Goal: Check status: Check status

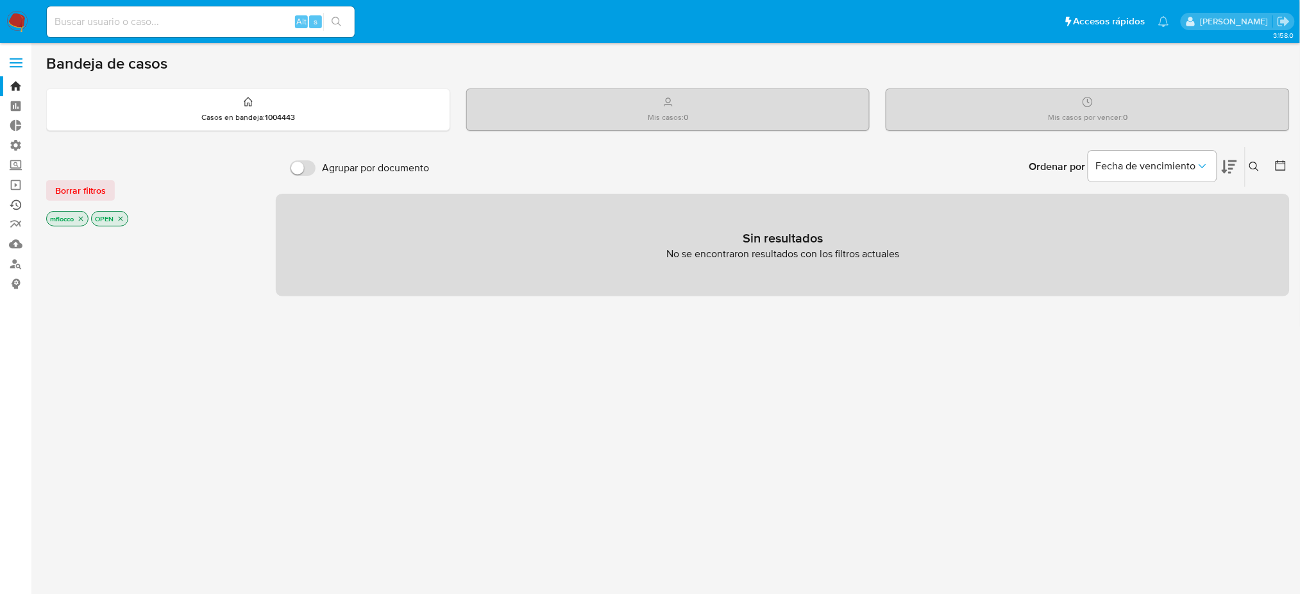
click at [19, 199] on link "Ejecuciones automáticas" at bounding box center [76, 205] width 153 height 20
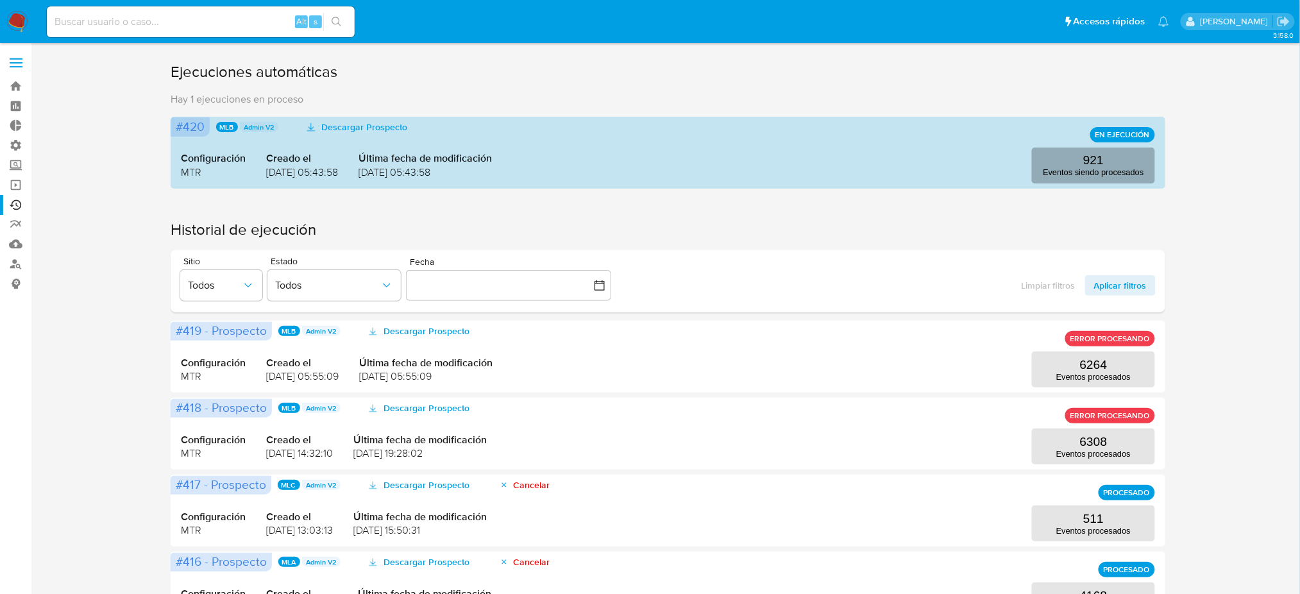
click at [1114, 151] on button "921 Eventos siendo procesados" at bounding box center [1093, 166] width 123 height 36
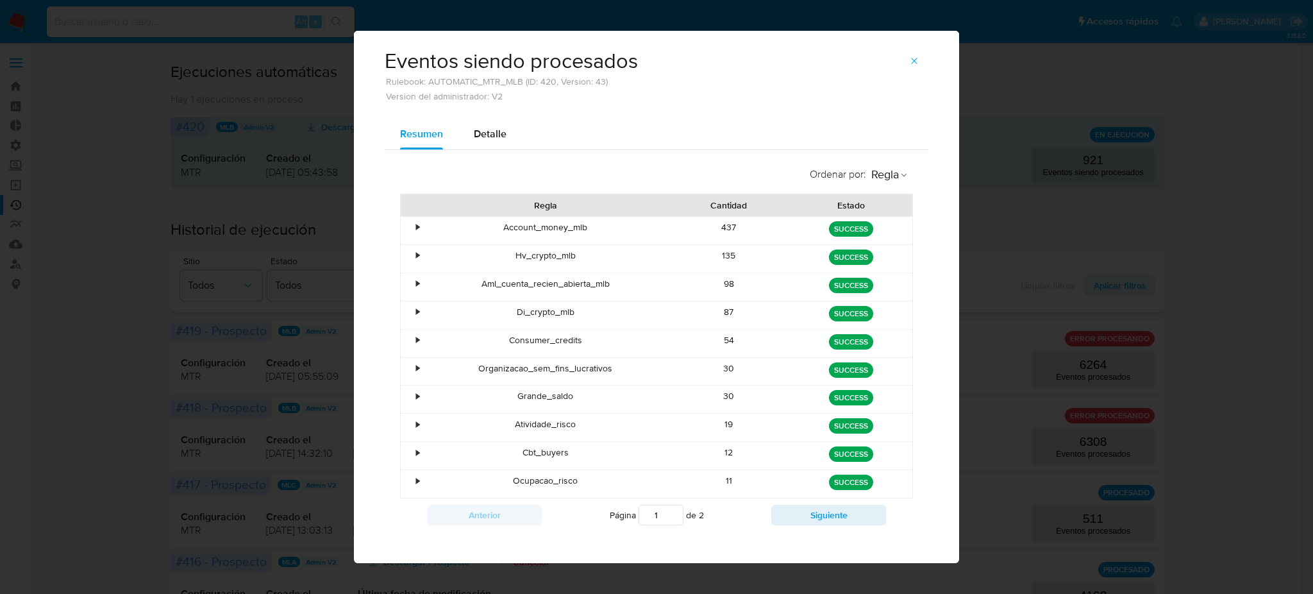
scroll to position [22, 0]
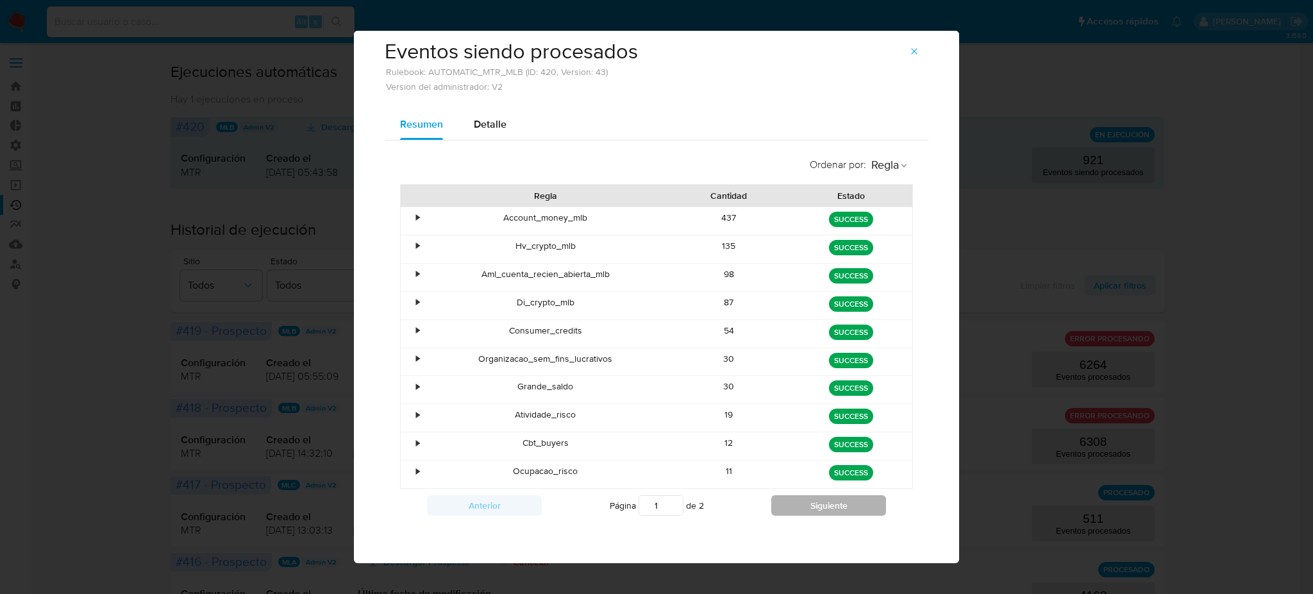
click at [848, 496] on button "Siguiente" at bounding box center [829, 505] width 115 height 21
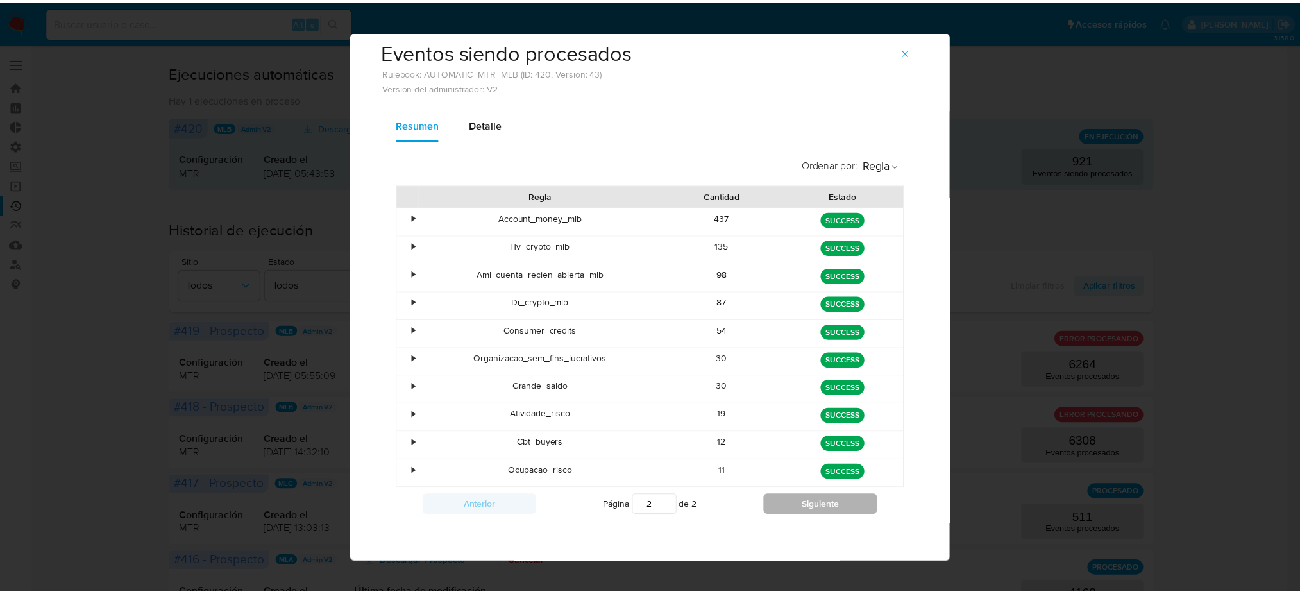
scroll to position [0, 0]
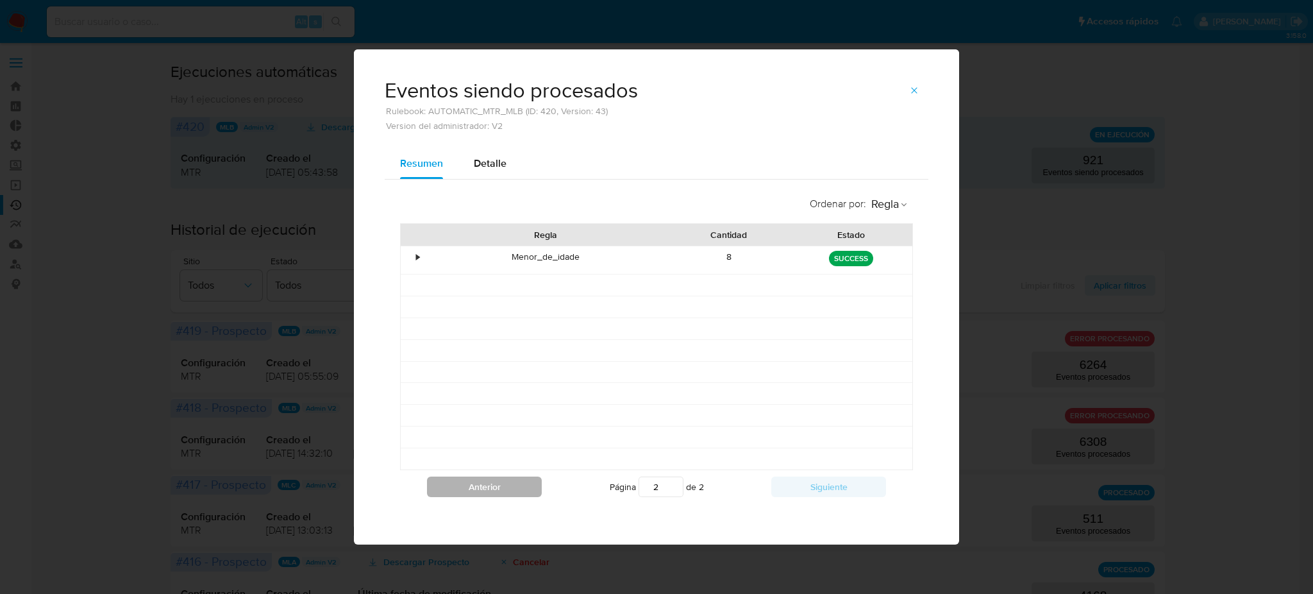
click at [521, 482] on button "Anterior" at bounding box center [484, 487] width 115 height 21
type input "1"
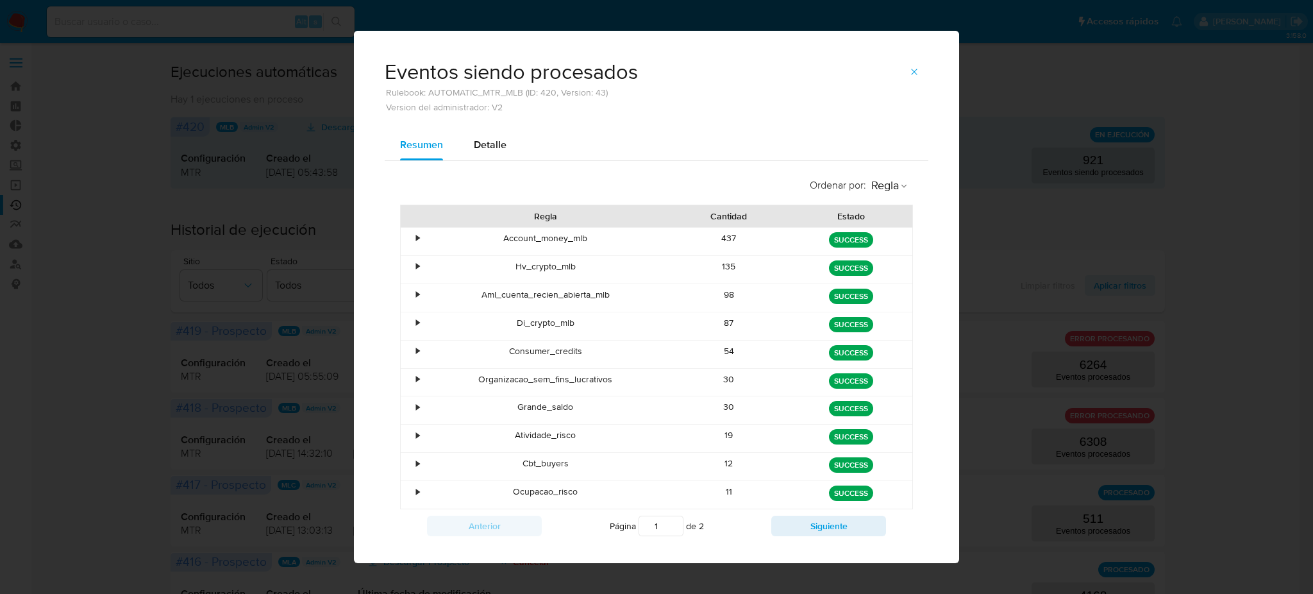
click at [922, 66] on div "Eventos siendo procesados Rulebook: AUTOMATIC_MTR_MLB (ID: 420, Version: 43) Ve…" at bounding box center [656, 80] width 605 height 99
click at [900, 71] on button "button" at bounding box center [914, 72] width 28 height 21
